Goal: Complete application form

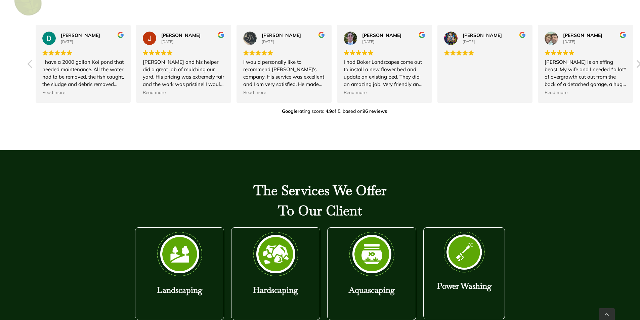
scroll to position [403, 0]
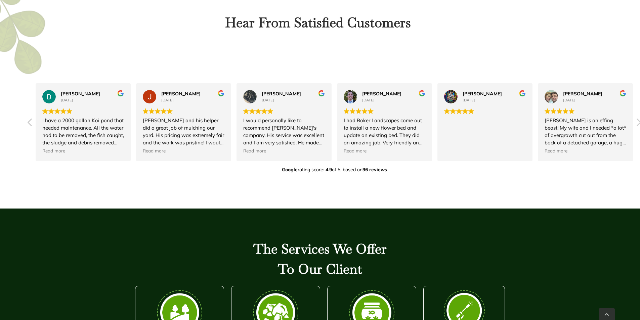
click at [466, 37] on div "Hear From Satisfied Customers [PERSON_NAME] [DATE] Boker Landscapes is the comp…" at bounding box center [318, 102] width 648 height 214
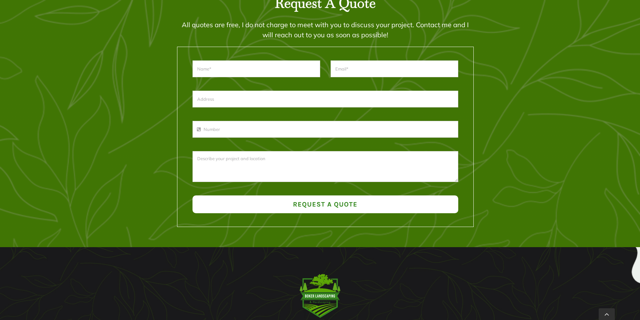
scroll to position [987, 0]
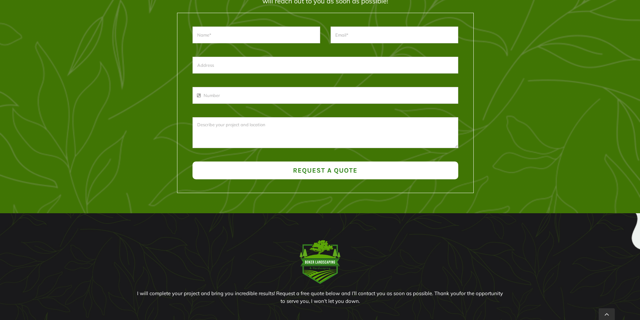
click at [245, 26] on div at bounding box center [256, 35] width 128 height 30
click at [246, 29] on input "text" at bounding box center [256, 35] width 128 height 17
type input "[PERSON_NAME]"
type input "[EMAIL_ADDRESS][DOMAIN_NAME]"
type input "[STREET_ADDRESS]."
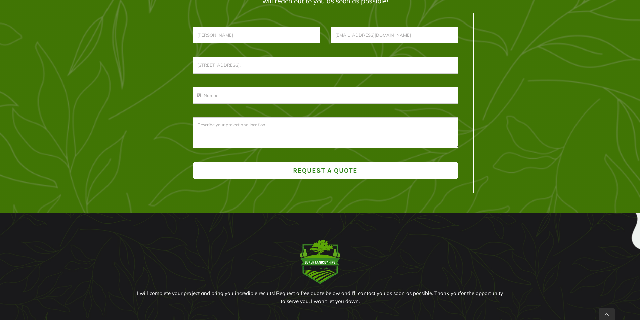
click at [242, 96] on input "phone-number" at bounding box center [325, 95] width 266 height 17
click at [207, 98] on input "phone-number" at bounding box center [325, 95] width 266 height 17
click at [319, 60] on input "[STREET_ADDRESS]." at bounding box center [325, 65] width 266 height 17
click at [217, 95] on input "phone-number" at bounding box center [325, 95] width 266 height 17
click at [215, 95] on input "phone-number" at bounding box center [325, 95] width 266 height 17
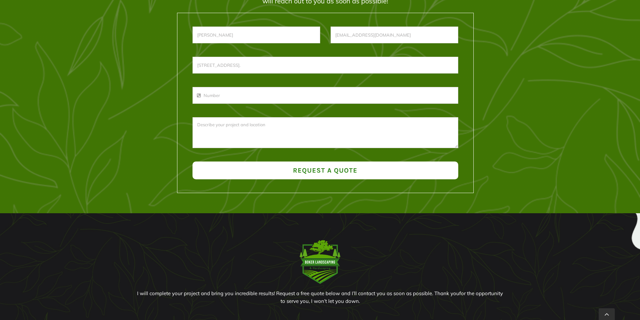
click at [205, 97] on input "phone-number" at bounding box center [325, 95] width 266 height 17
click at [243, 138] on textarea at bounding box center [325, 132] width 266 height 31
